Goal: Find contact information: Obtain details needed to contact an individual or organization

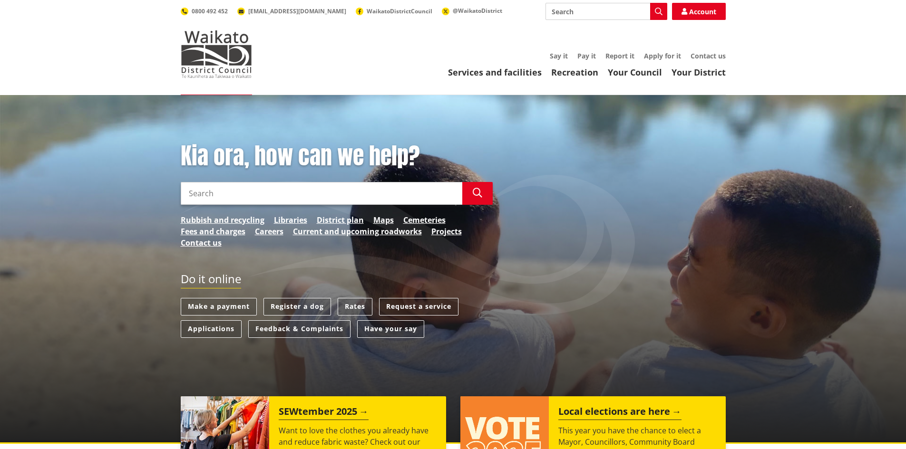
click at [254, 193] on input "Search" at bounding box center [322, 193] width 282 height 23
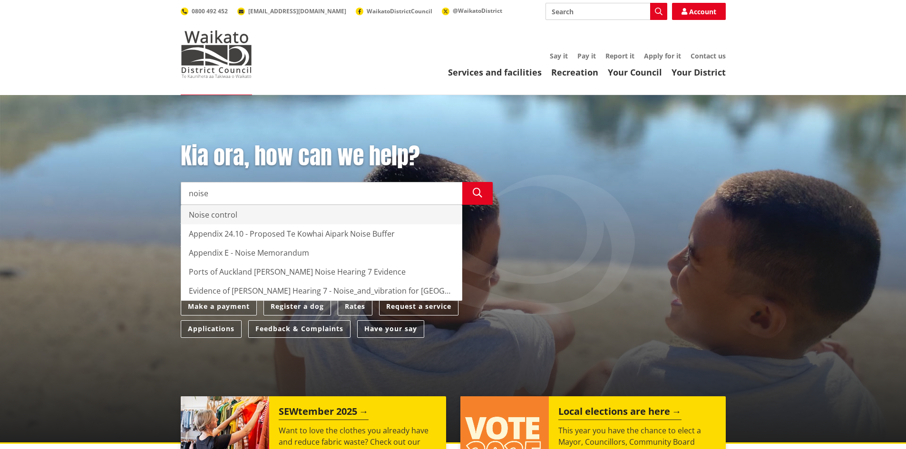
click at [237, 215] on div "Noise control" at bounding box center [321, 214] width 281 height 19
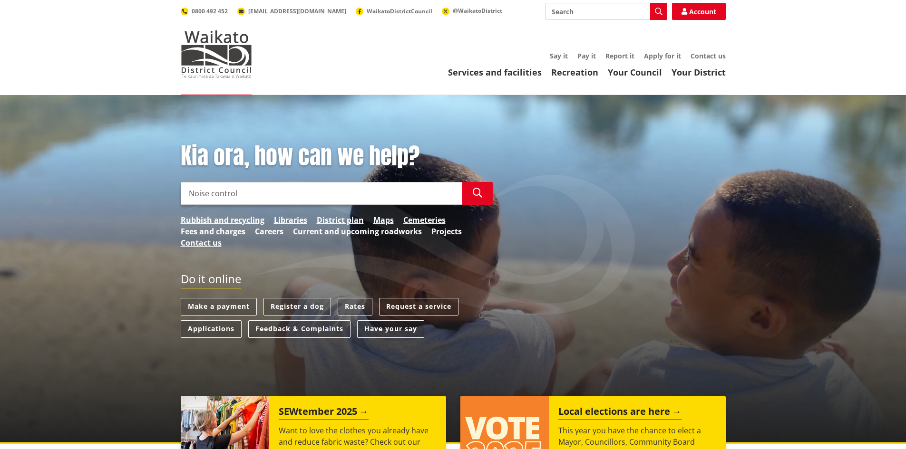
type input "Noise control"
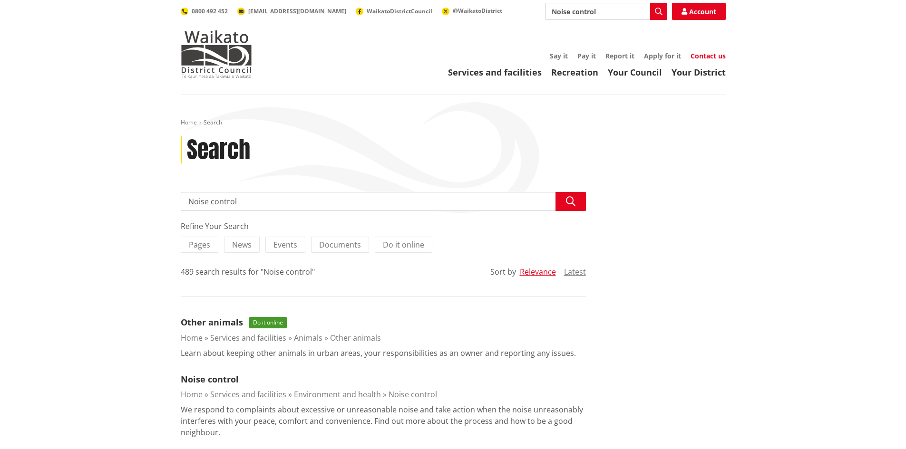
click at [712, 56] on link "Contact us" at bounding box center [708, 55] width 35 height 9
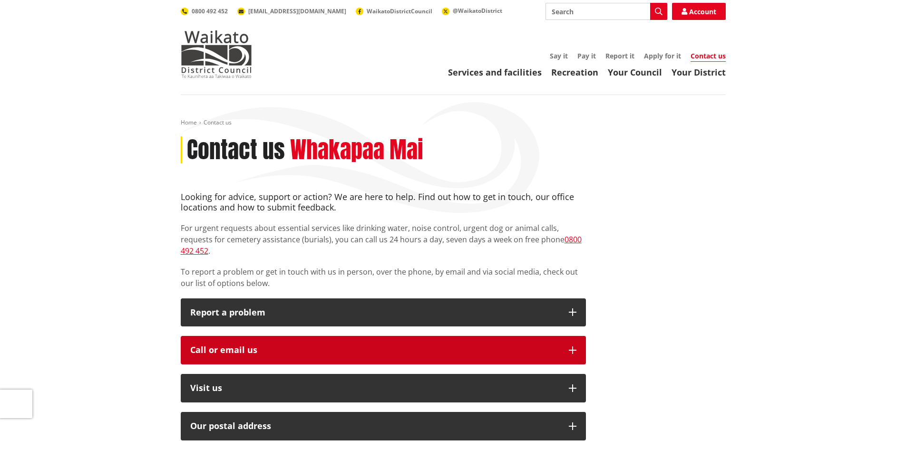
click at [262, 346] on div "Call or email us" at bounding box center [374, 351] width 369 height 10
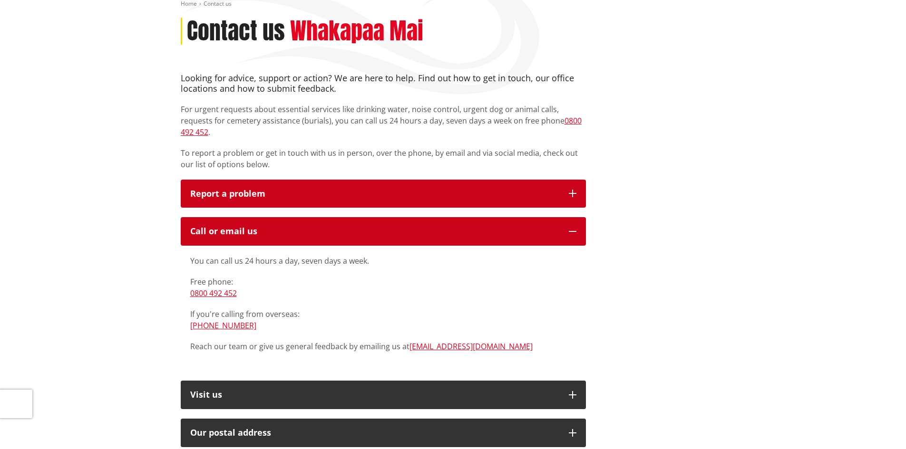
scroll to position [143, 0]
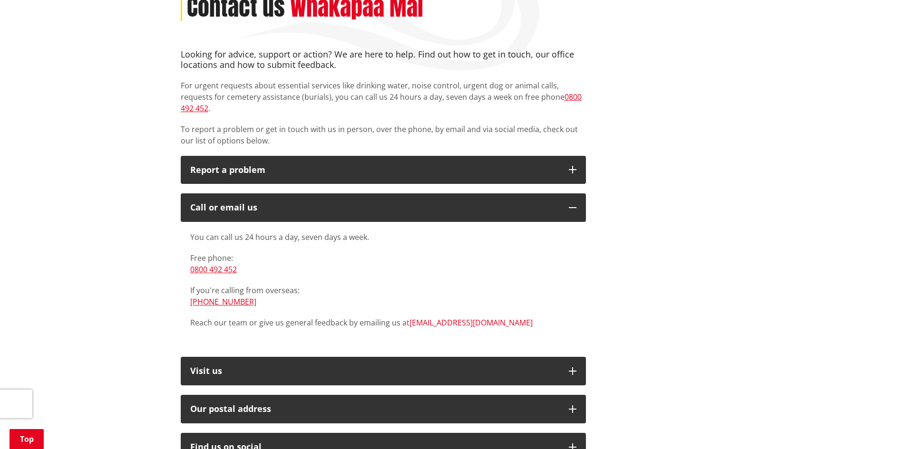
click at [446, 318] on link "[EMAIL_ADDRESS][DOMAIN_NAME]" at bounding box center [471, 323] width 123 height 10
click at [710, 340] on div "Looking for advice, support or action? We are here to help. Find out how to get…" at bounding box center [453, 347] width 559 height 597
